Goal: Complete application form: Complete application form

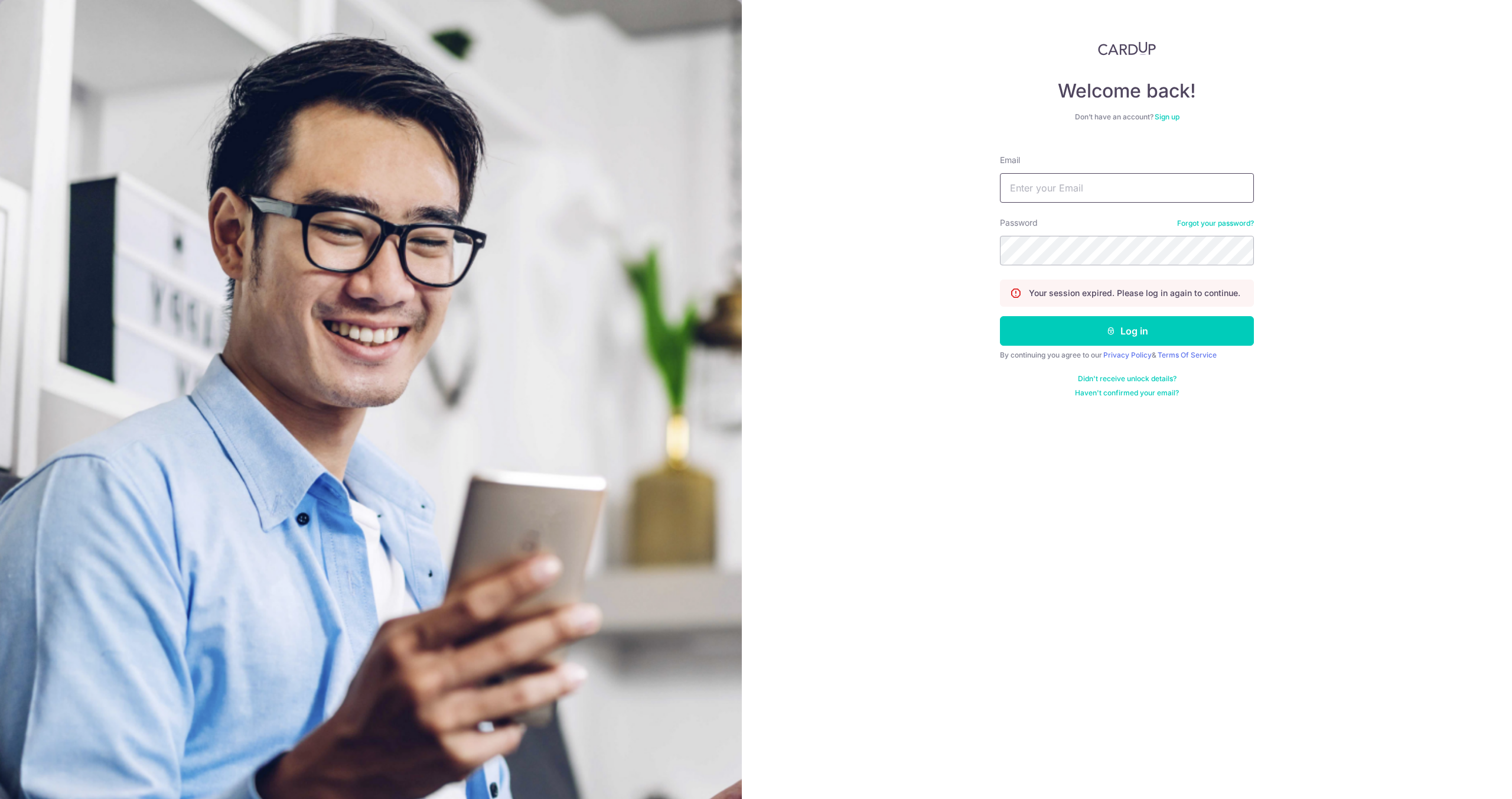
click at [1073, 175] on input "Email" at bounding box center [1126, 188] width 254 height 30
click at [1091, 186] on input "Email" at bounding box center [1126, 188] width 254 height 30
type input "arkobrata.2002@gmail.com"
click at [1142, 333] on button "Log in" at bounding box center [1126, 332] width 254 height 30
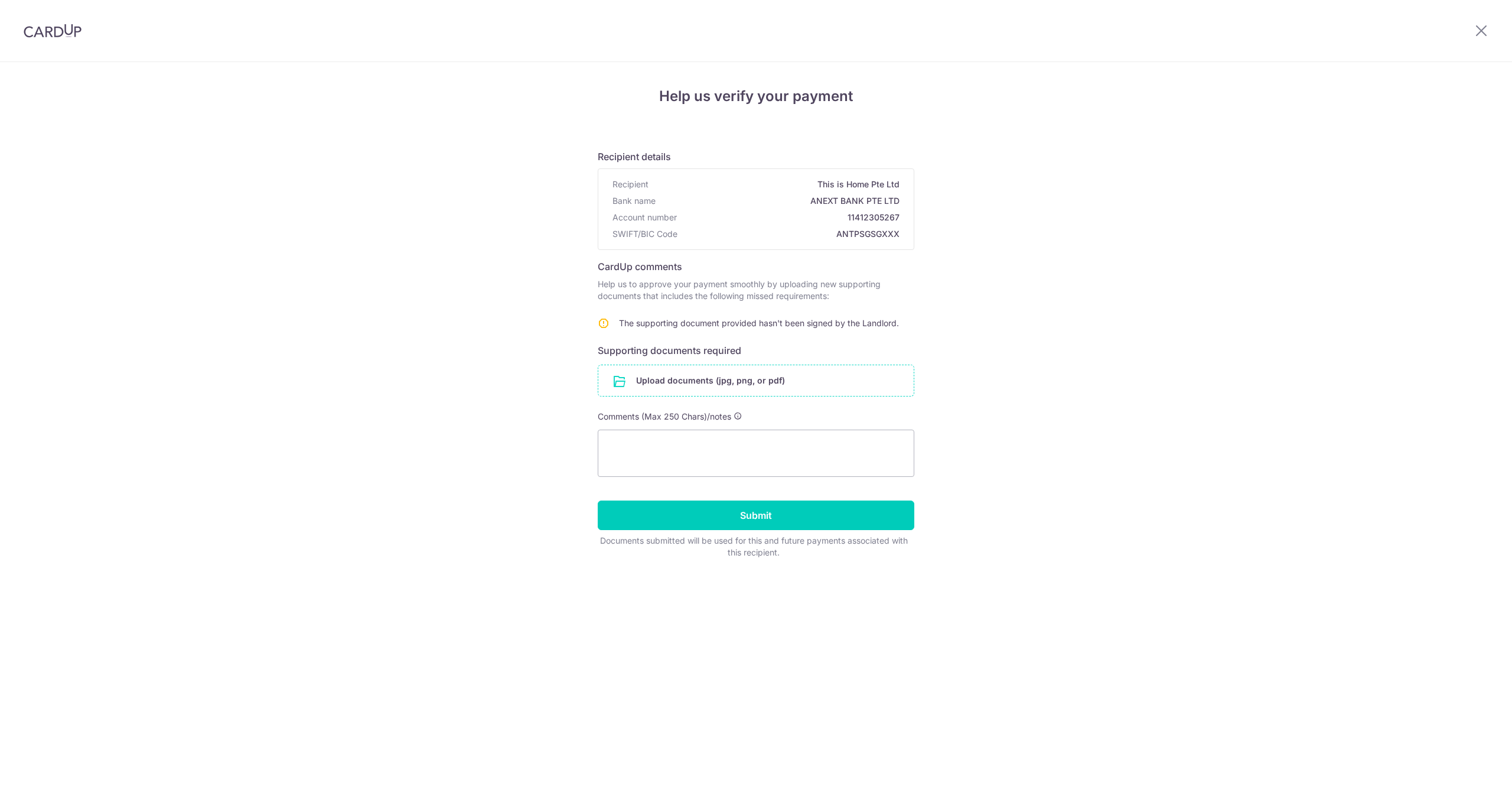
click at [767, 388] on input "file" at bounding box center [756, 380] width 316 height 31
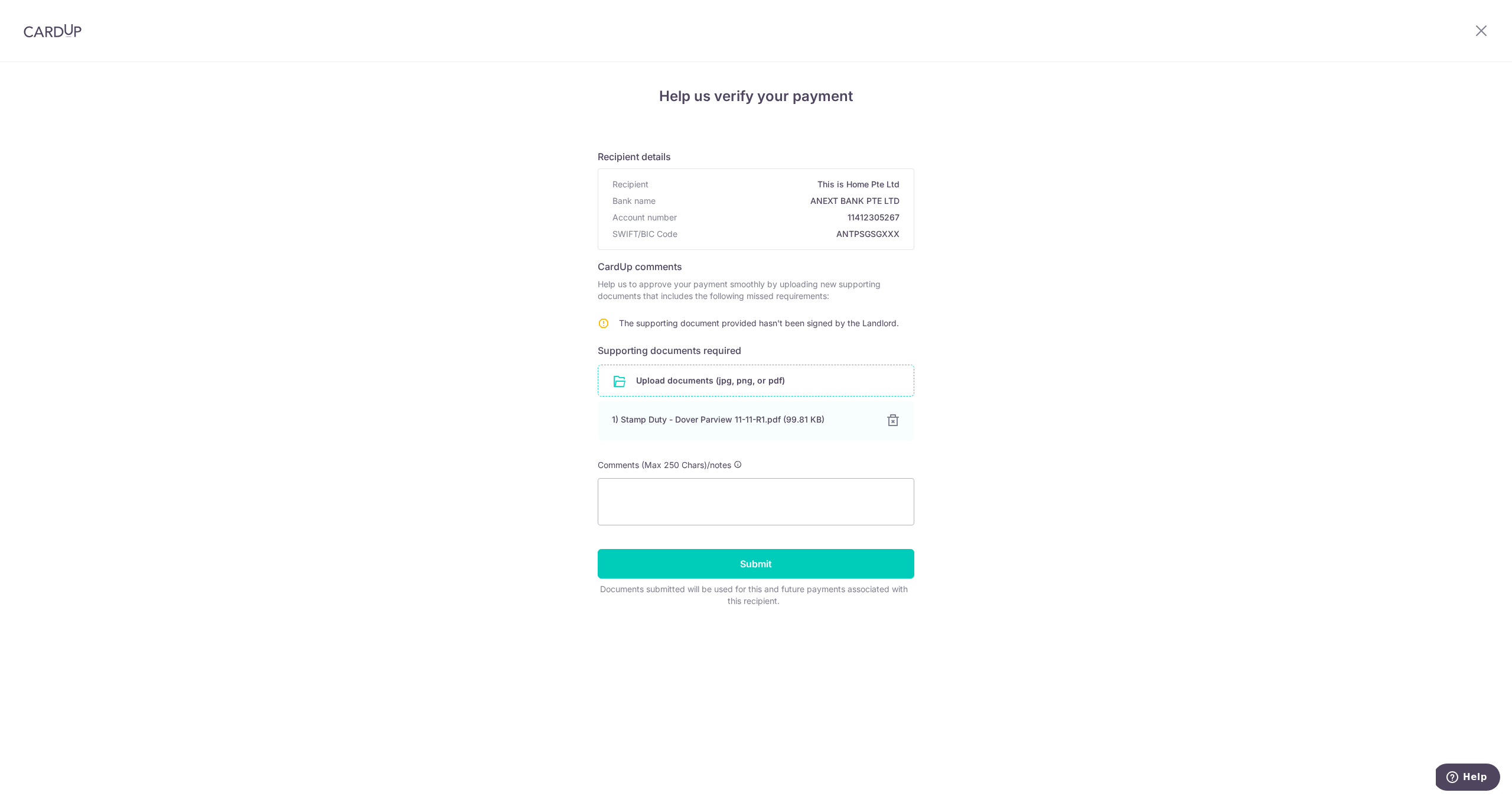
click at [708, 381] on input "file" at bounding box center [756, 380] width 316 height 31
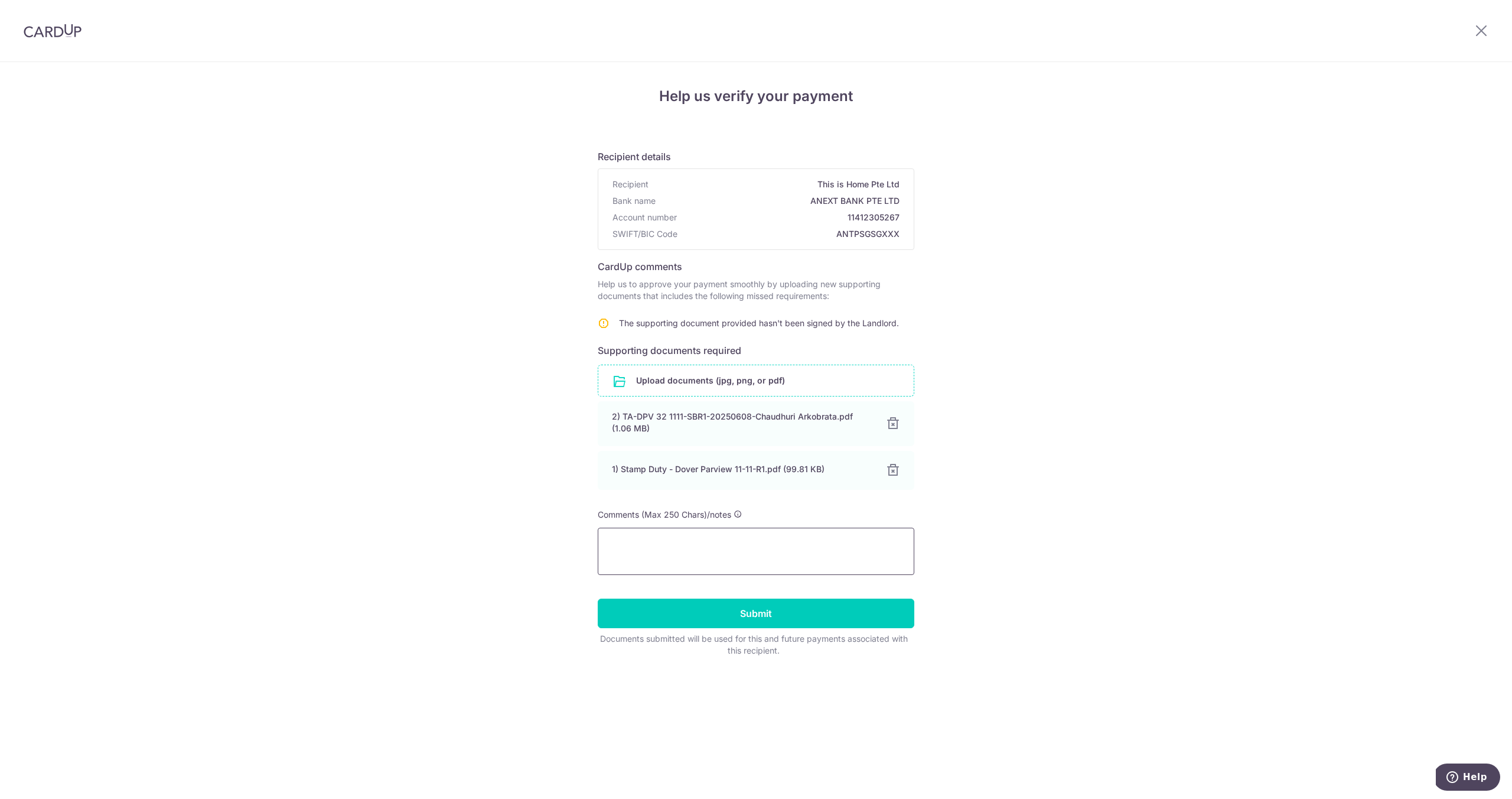
click at [784, 549] on textarea at bounding box center [756, 551] width 316 height 47
type textarea "U"
type textarea "I've"
type textarea "Updated"
type textarea "Don't ha"
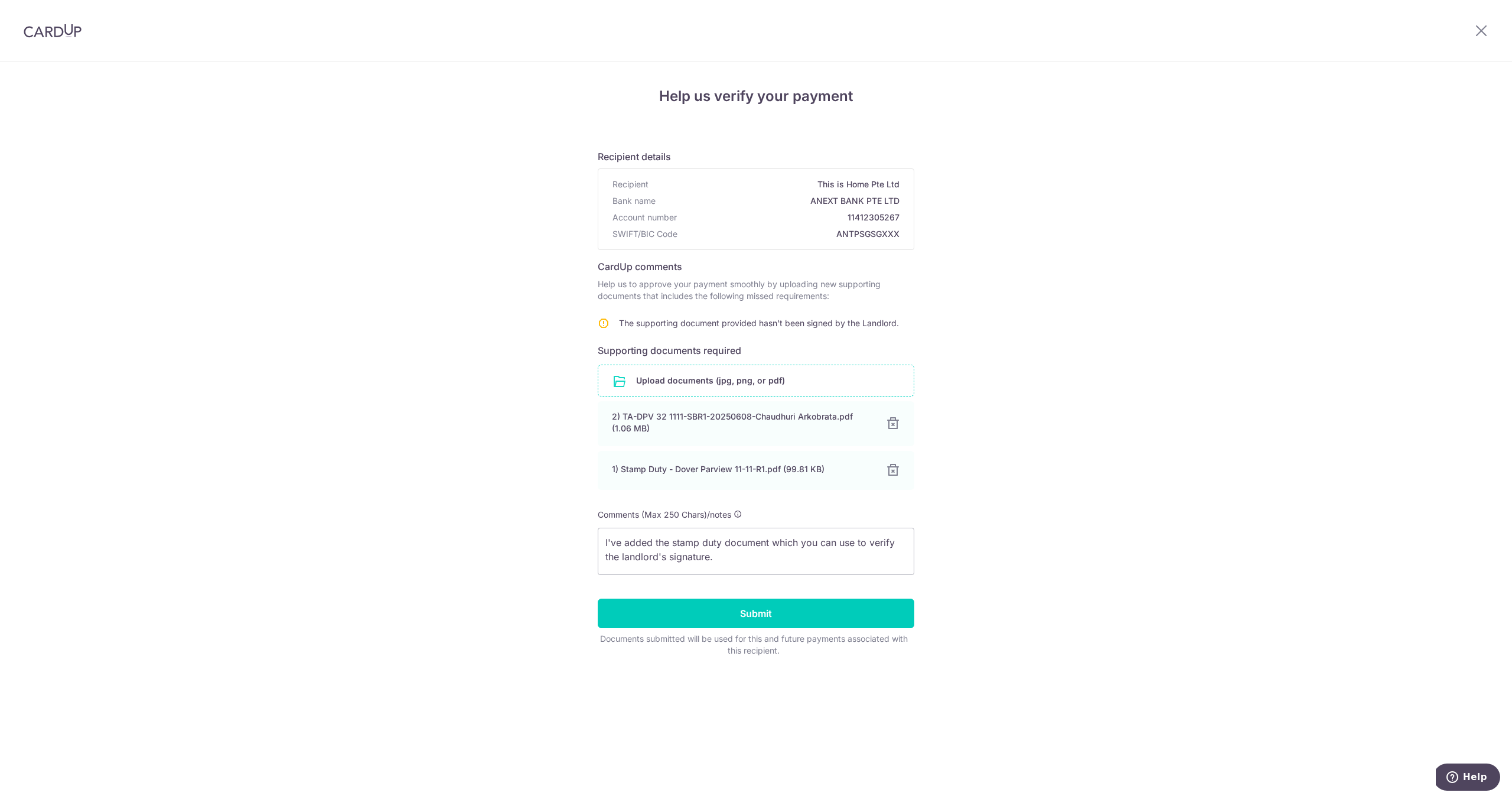
click at [764, 372] on input "file" at bounding box center [756, 380] width 316 height 31
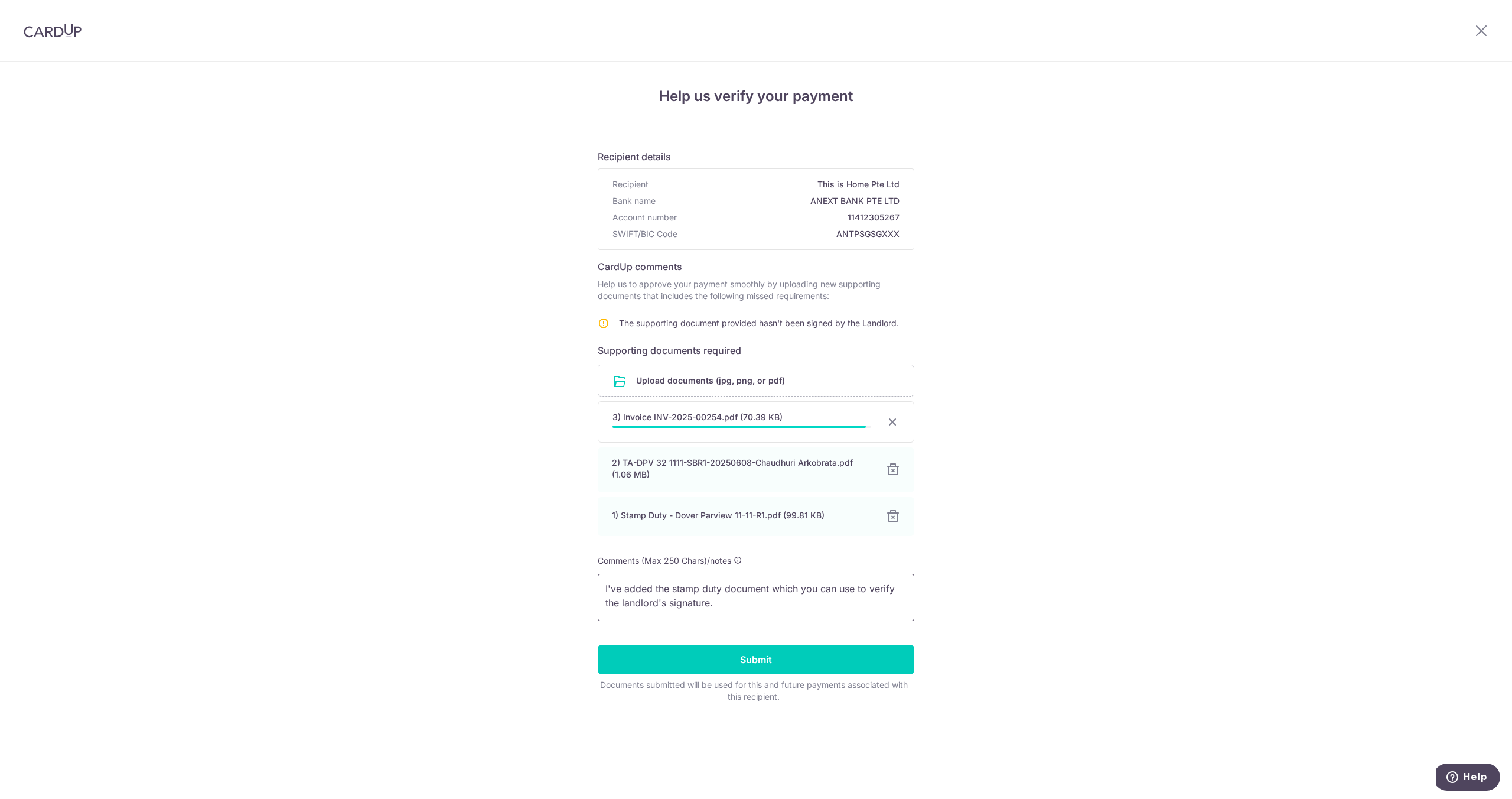
click at [806, 597] on textarea "I've added the stamp duty document which you can use to verify the landlord's s…" at bounding box center [756, 598] width 316 height 47
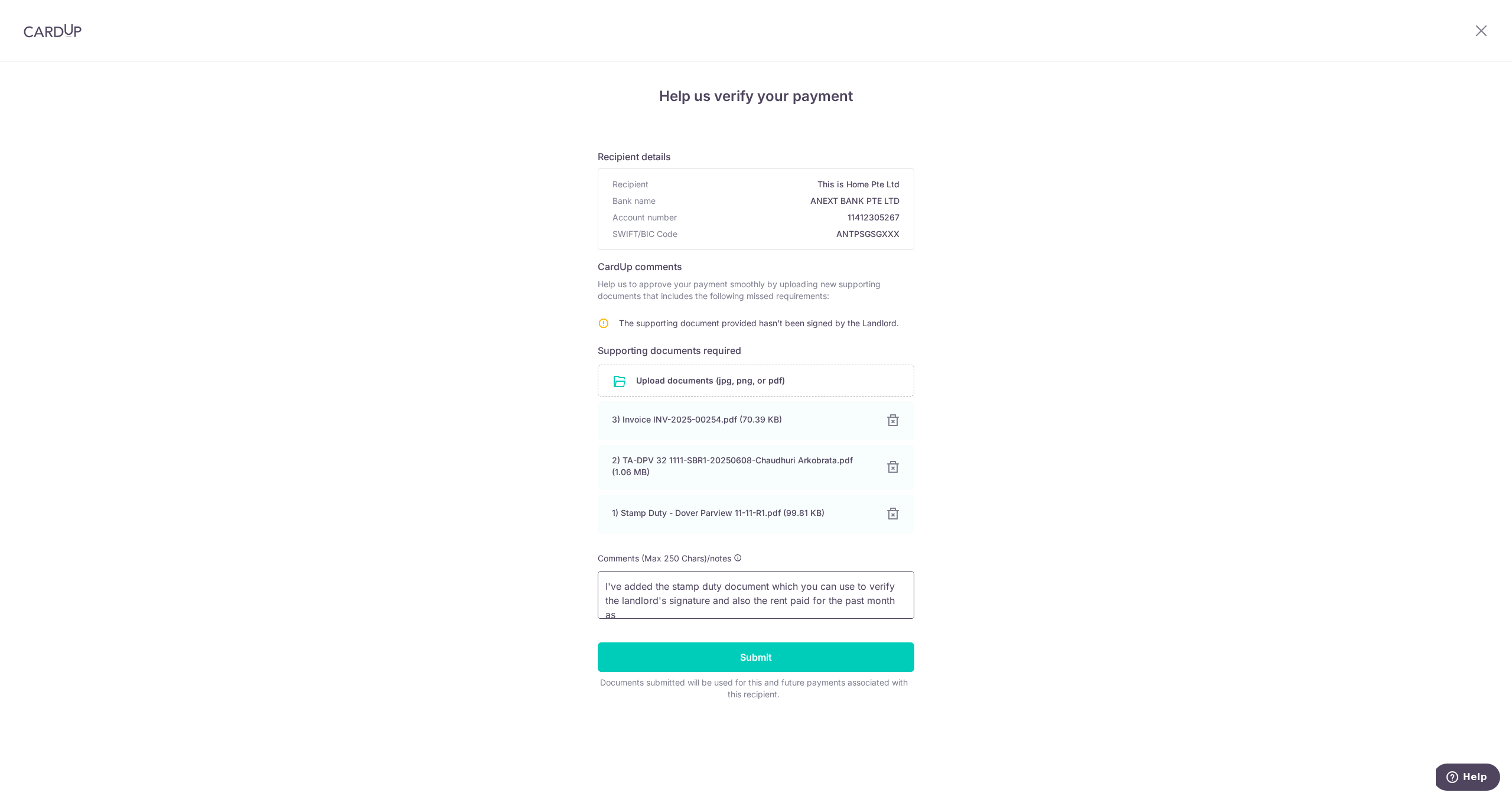
scroll to position [2, 0]
click at [724, 599] on textarea "I've added the stamp duty document which you can use to verify the landlord's s…" at bounding box center [756, 595] width 316 height 47
click at [791, 588] on textarea "I've added the stamp duty document which you can use to verify the landlord's s…" at bounding box center [756, 595] width 316 height 47
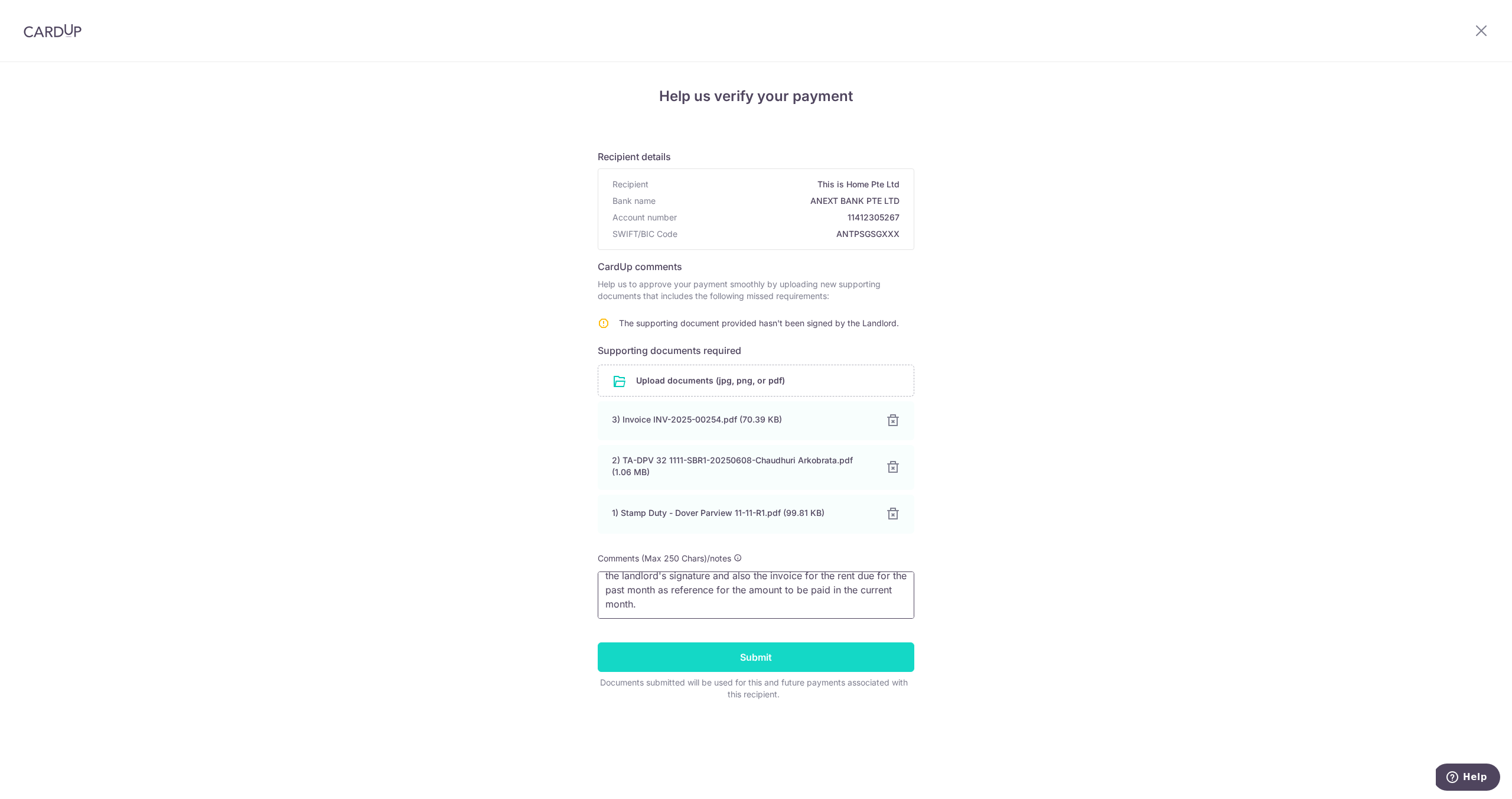
type textarea "I've added the stamp duty document which you can use to verify the landlord's s…"
click at [840, 662] on input "Submit" at bounding box center [756, 658] width 316 height 30
